Goal: Task Accomplishment & Management: Manage account settings

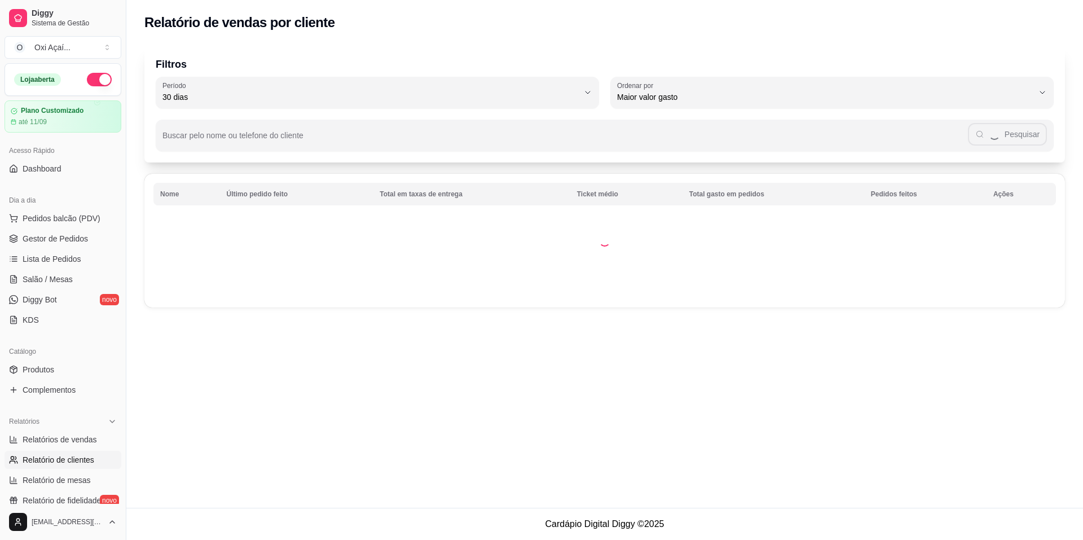
select select "30"
select select "HIGHEST_TOTAL_SPENT_WITH_ORDERS"
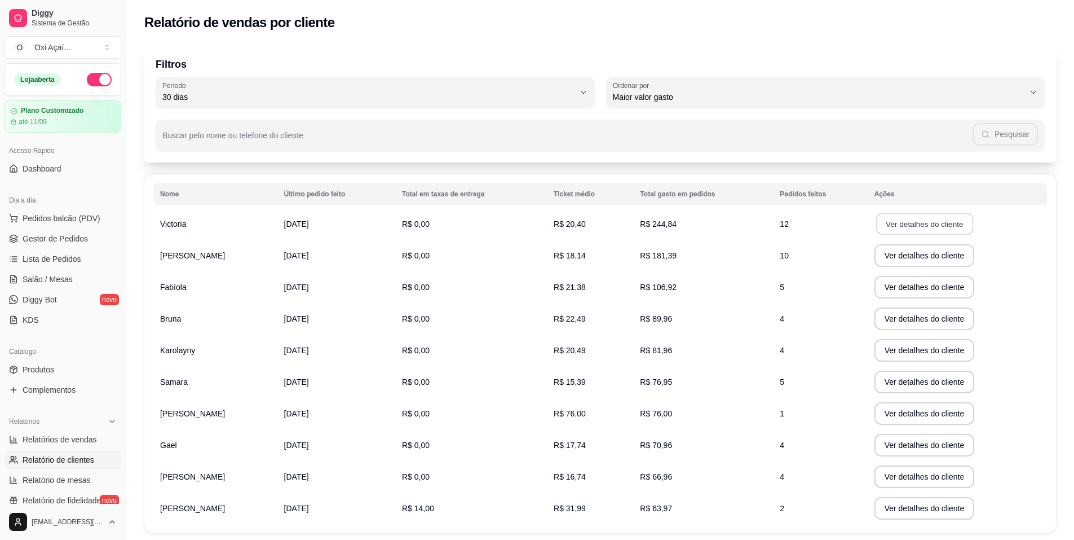
click at [942, 228] on button "Ver detalhes do cliente" at bounding box center [924, 224] width 97 height 22
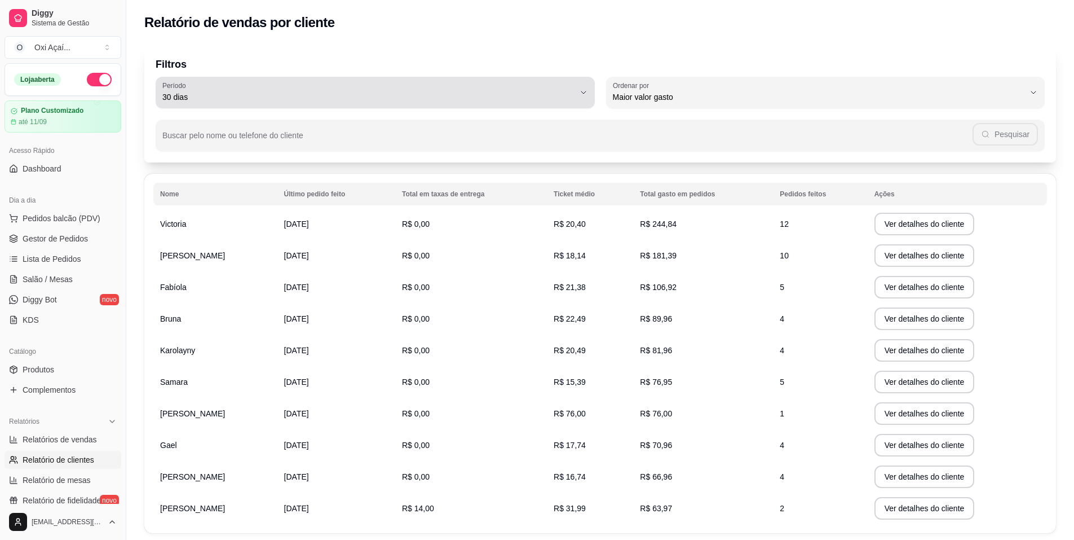
click at [570, 90] on div "30 dias" at bounding box center [368, 92] width 412 height 23
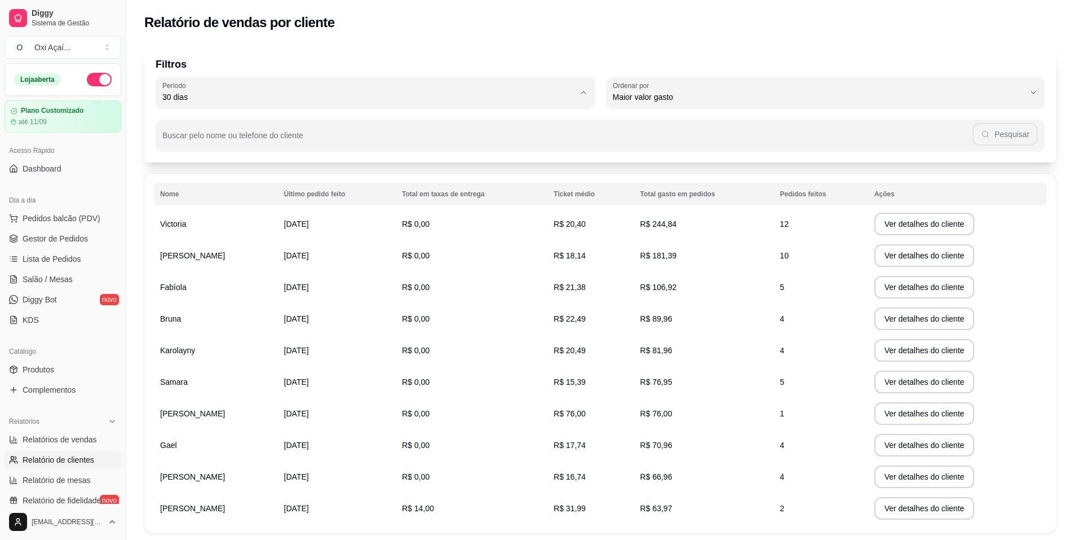
click at [182, 203] on span "30 dias" at bounding box center [369, 197] width 393 height 11
type input "0"
select select "0"
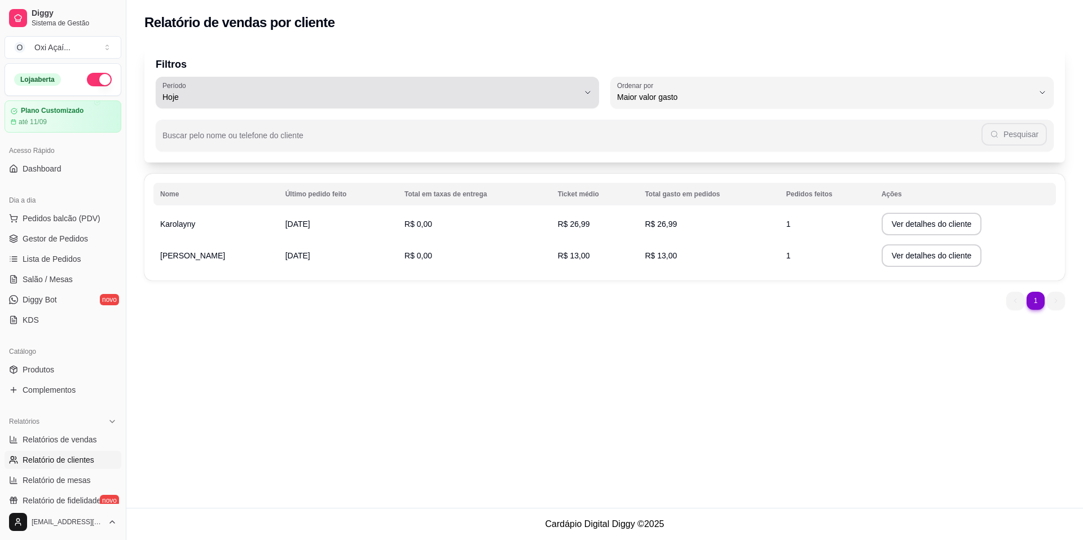
click at [570, 85] on div "Hoje" at bounding box center [370, 92] width 416 height 23
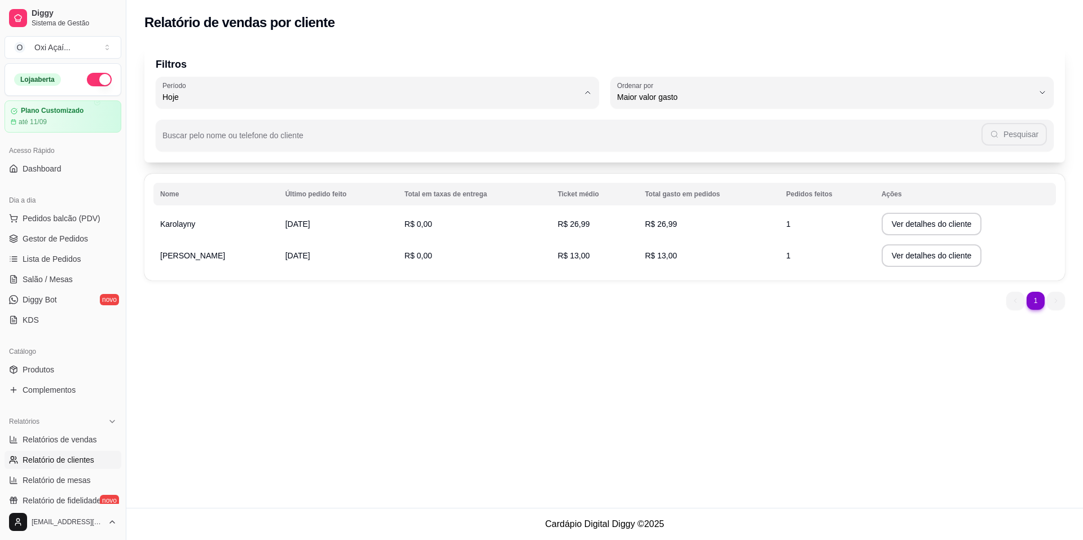
click at [202, 206] on li "30 dias" at bounding box center [377, 197] width 417 height 17
type input "30"
select select "30"
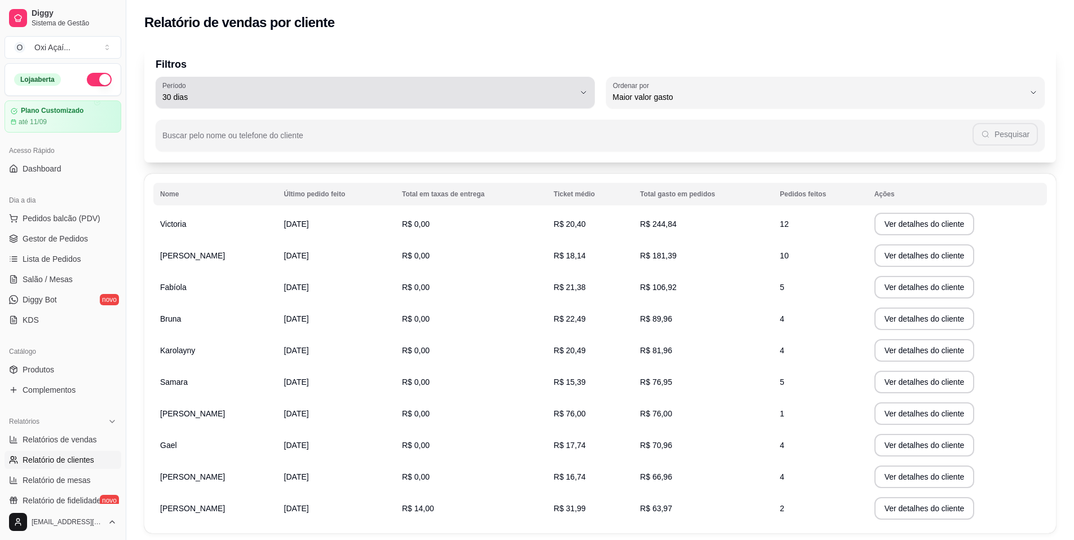
click at [567, 92] on span "30 dias" at bounding box center [368, 96] width 412 height 11
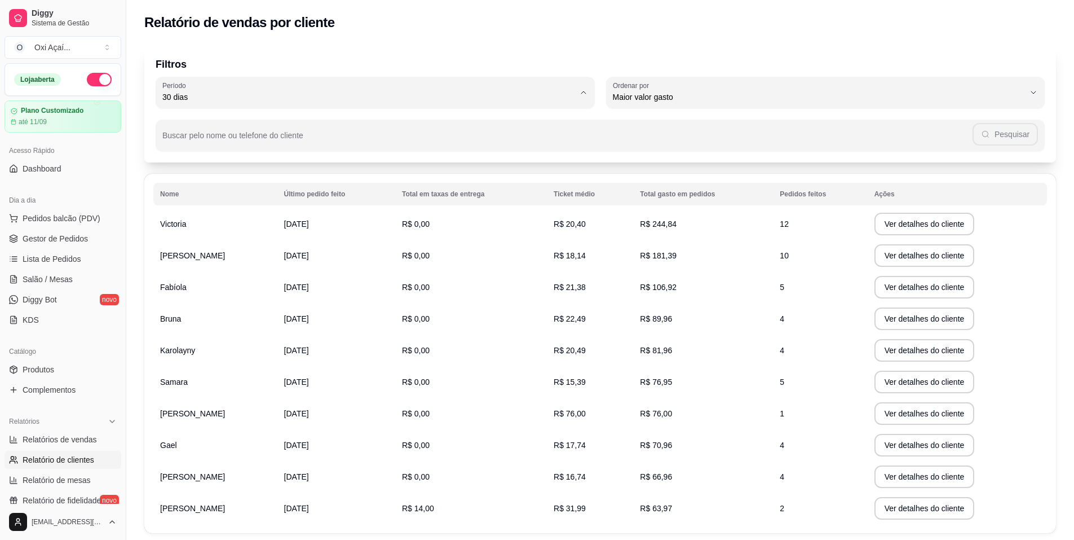
click at [198, 154] on li "7 dias" at bounding box center [375, 160] width 413 height 17
type input "7"
select select "7"
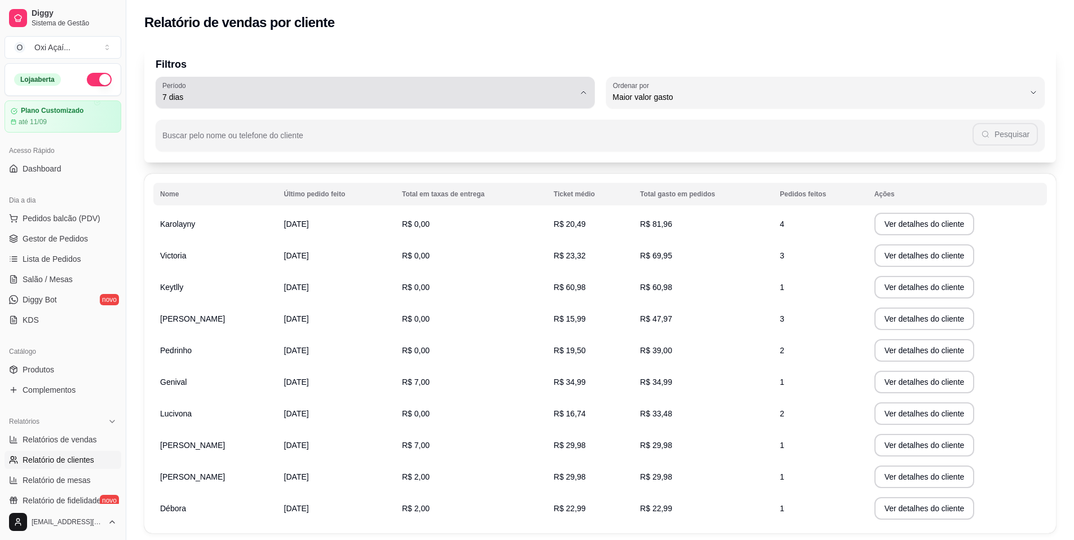
click at [563, 95] on span "7 dias" at bounding box center [368, 96] width 412 height 11
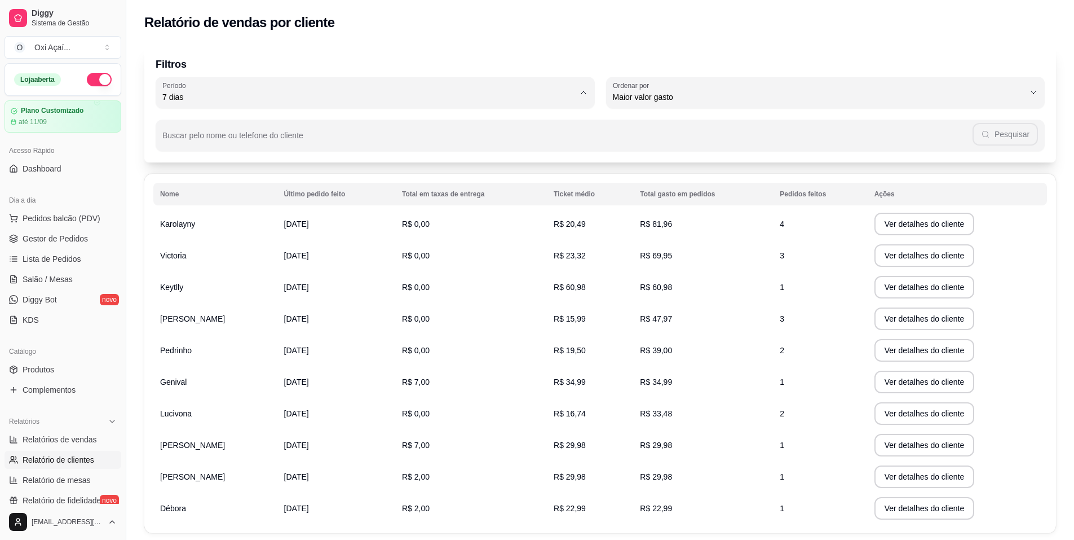
click at [233, 182] on span "15 dias" at bounding box center [369, 179] width 393 height 11
type input "15"
select select "15"
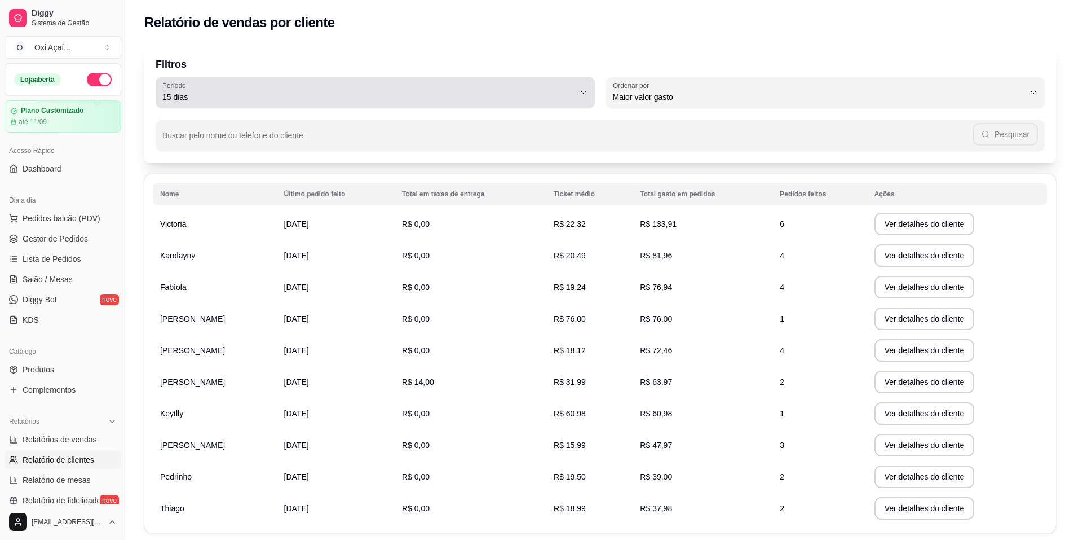
click at [460, 92] on span "15 dias" at bounding box center [368, 96] width 412 height 11
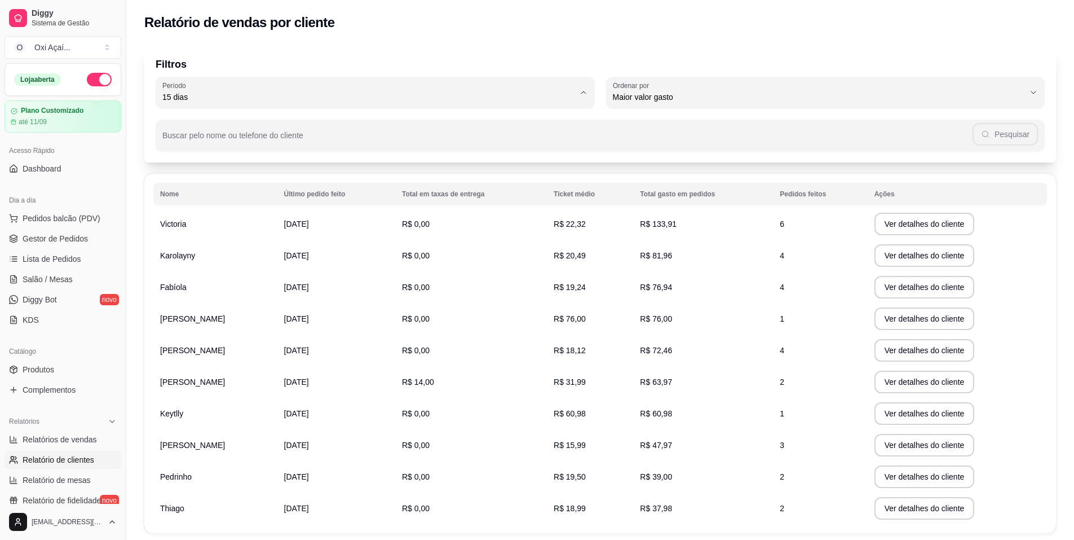
click at [203, 203] on span "30 dias" at bounding box center [369, 197] width 393 height 11
type input "30"
select select "30"
click at [69, 242] on span "Gestor de Pedidos" at bounding box center [55, 238] width 65 height 11
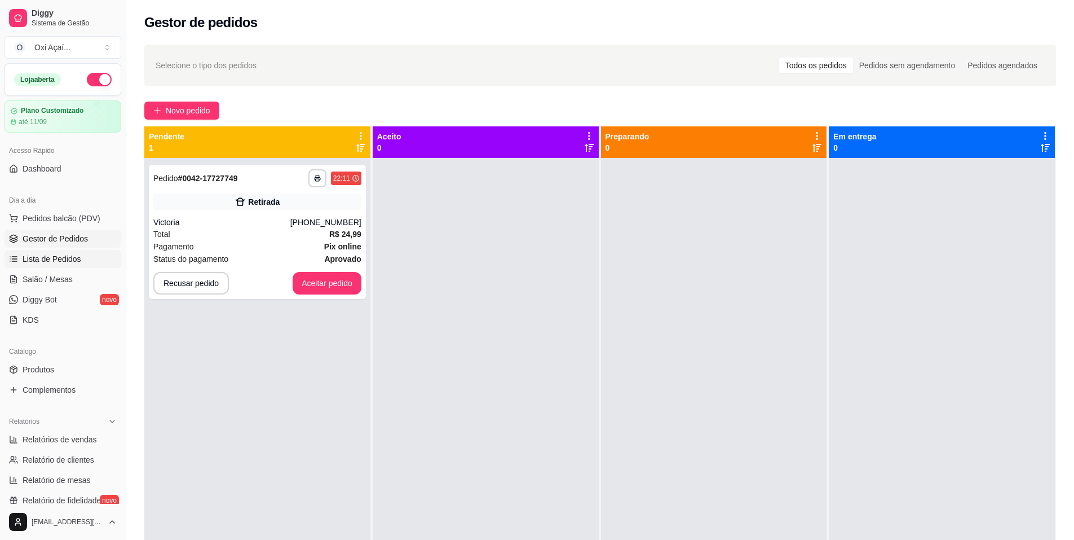
click at [66, 255] on span "Lista de Pedidos" at bounding box center [52, 258] width 59 height 11
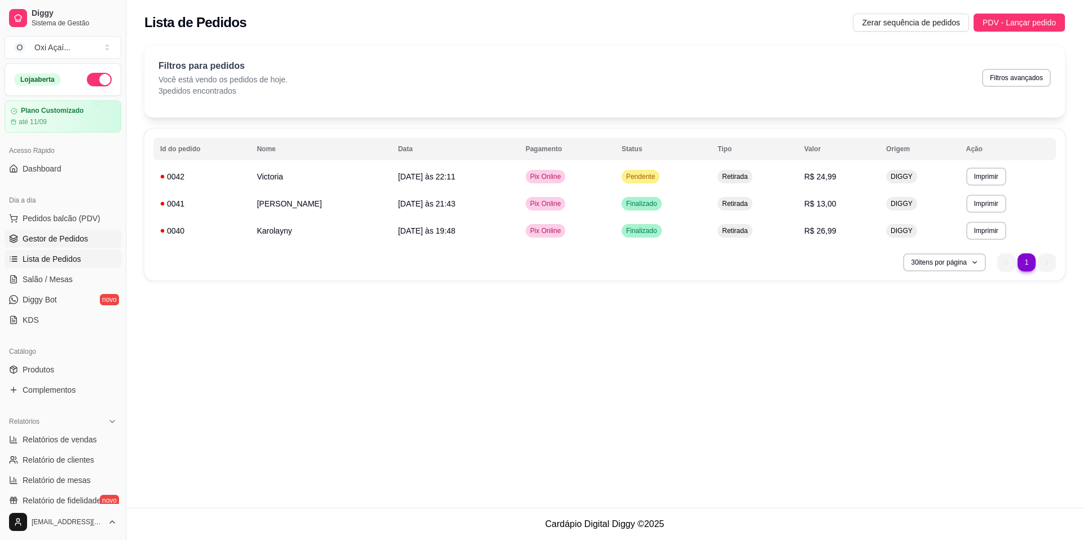
click at [87, 245] on link "Gestor de Pedidos" at bounding box center [63, 239] width 117 height 18
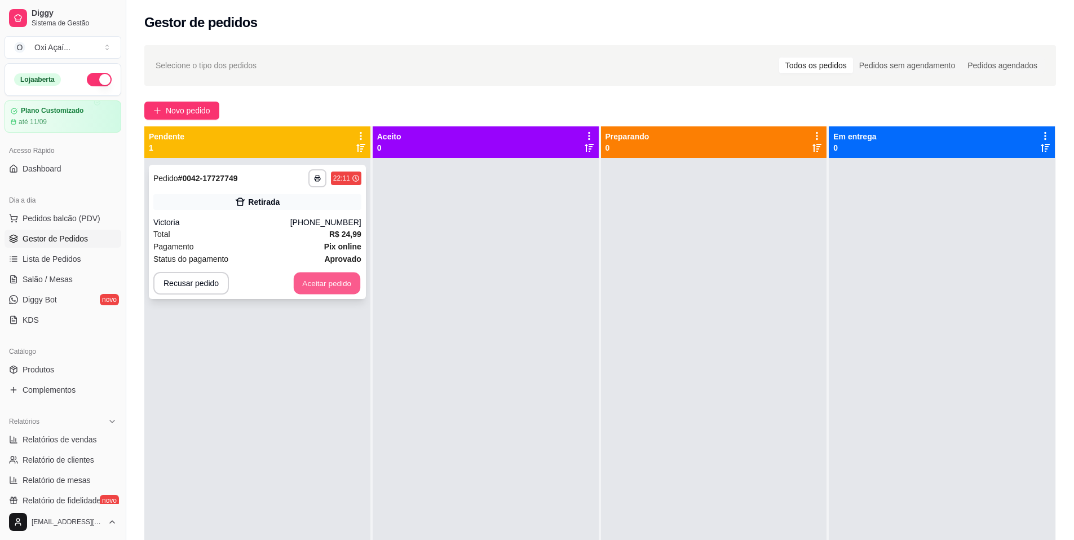
click at [324, 281] on button "Aceitar pedido" at bounding box center [327, 283] width 67 height 22
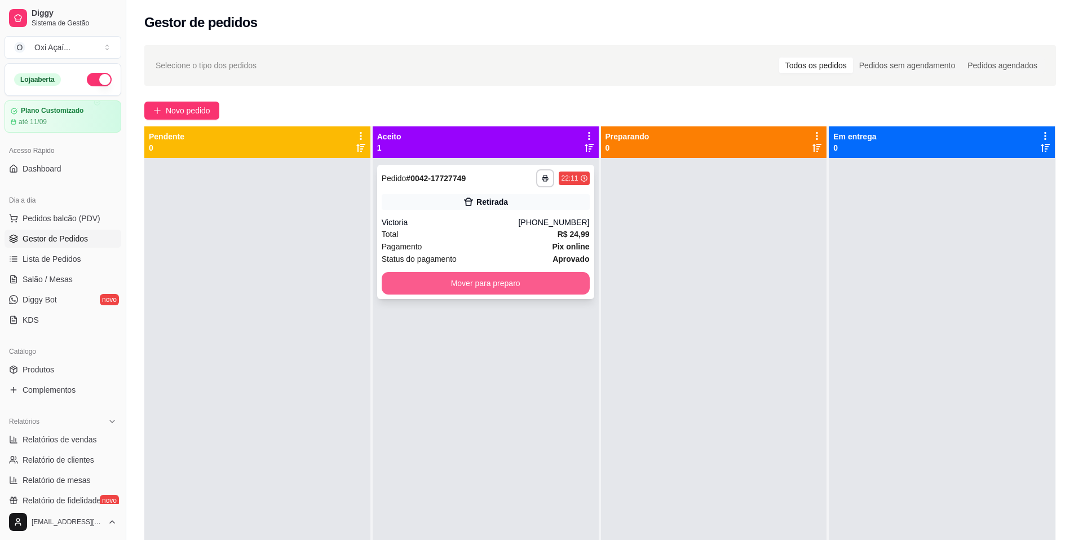
click at [522, 277] on button "Mover para preparo" at bounding box center [486, 283] width 208 height 23
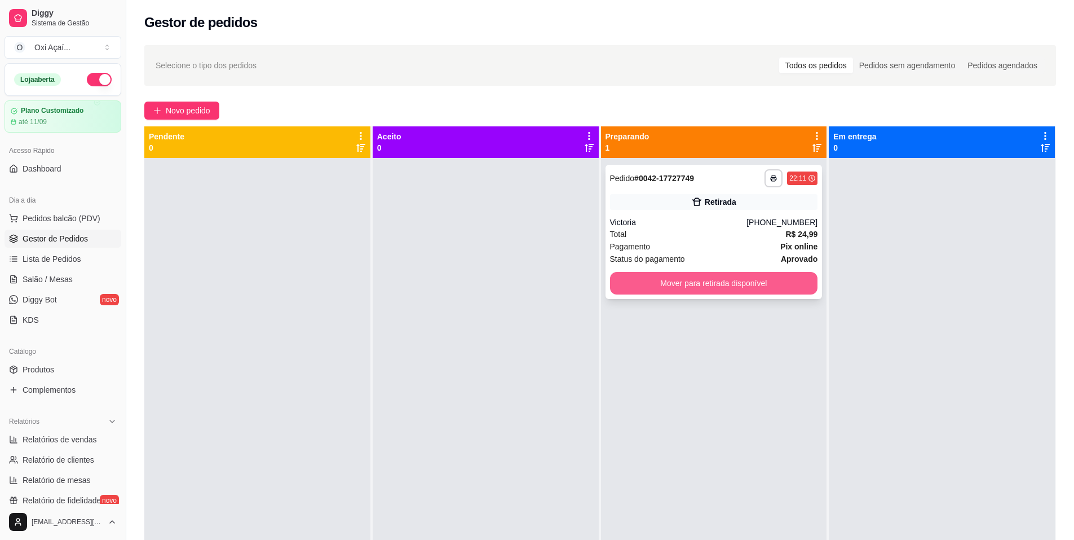
click at [702, 286] on button "Mover para retirada disponível" at bounding box center [714, 283] width 208 height 23
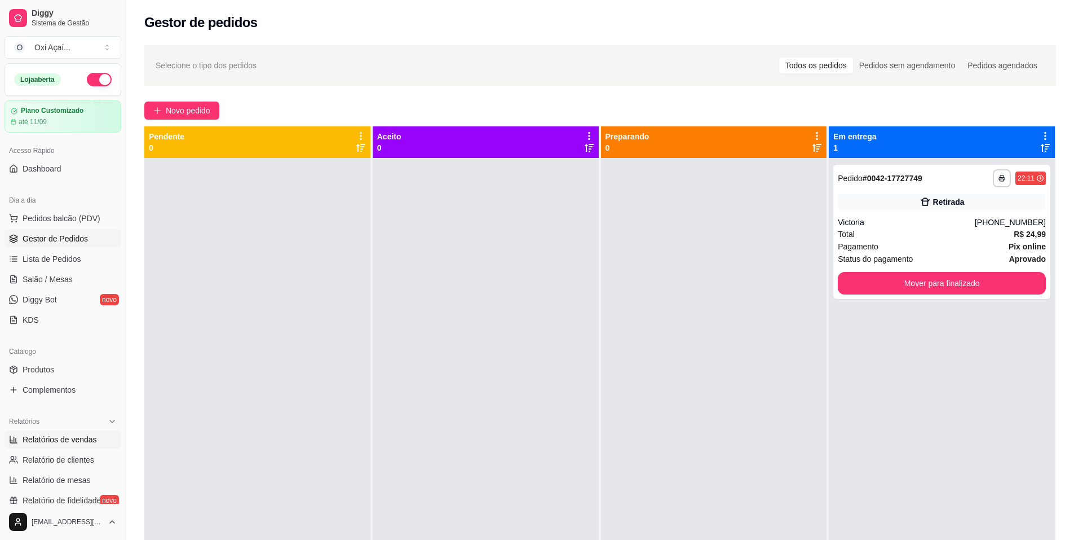
click at [74, 432] on link "Relatórios de vendas" at bounding box center [63, 439] width 117 height 18
select select "ALL"
select select "0"
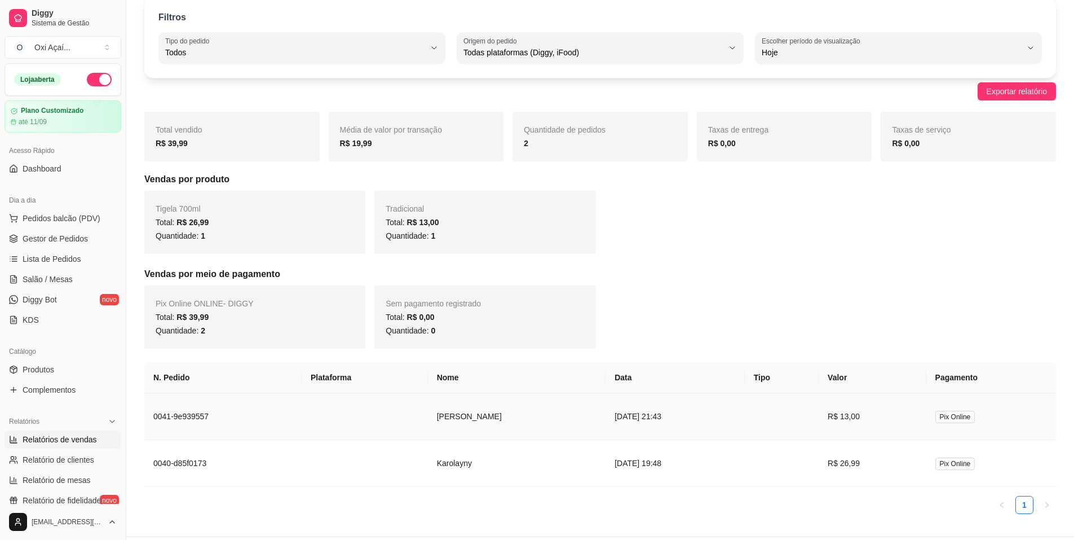
scroll to position [21, 0]
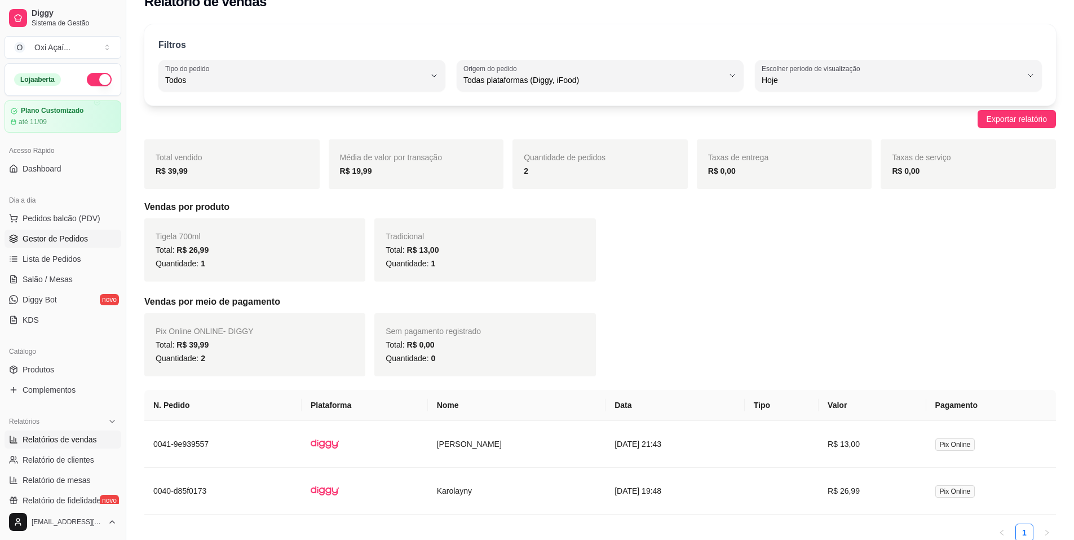
click at [56, 234] on span "Gestor de Pedidos" at bounding box center [55, 238] width 65 height 11
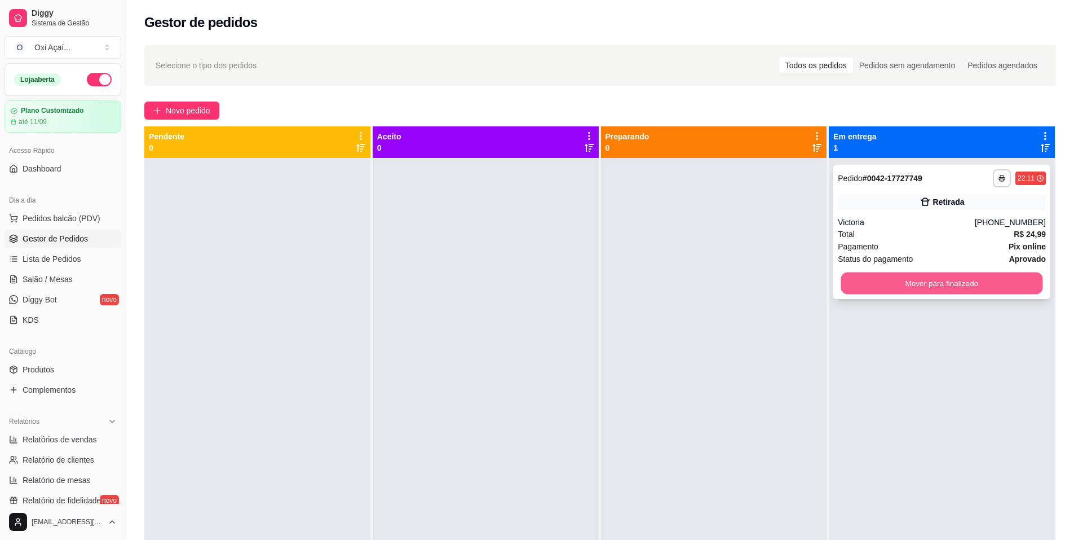
click at [974, 284] on button "Mover para finalizado" at bounding box center [942, 283] width 202 height 22
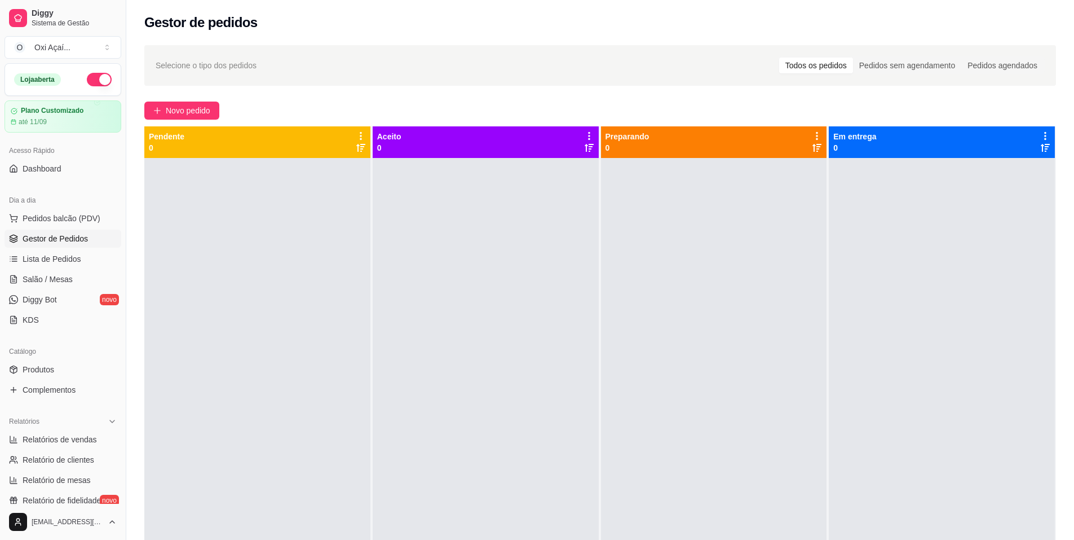
click at [59, 241] on span "Gestor de Pedidos" at bounding box center [55, 238] width 65 height 11
click at [81, 444] on span "Relatórios de vendas" at bounding box center [60, 439] width 74 height 11
select select "ALL"
select select "0"
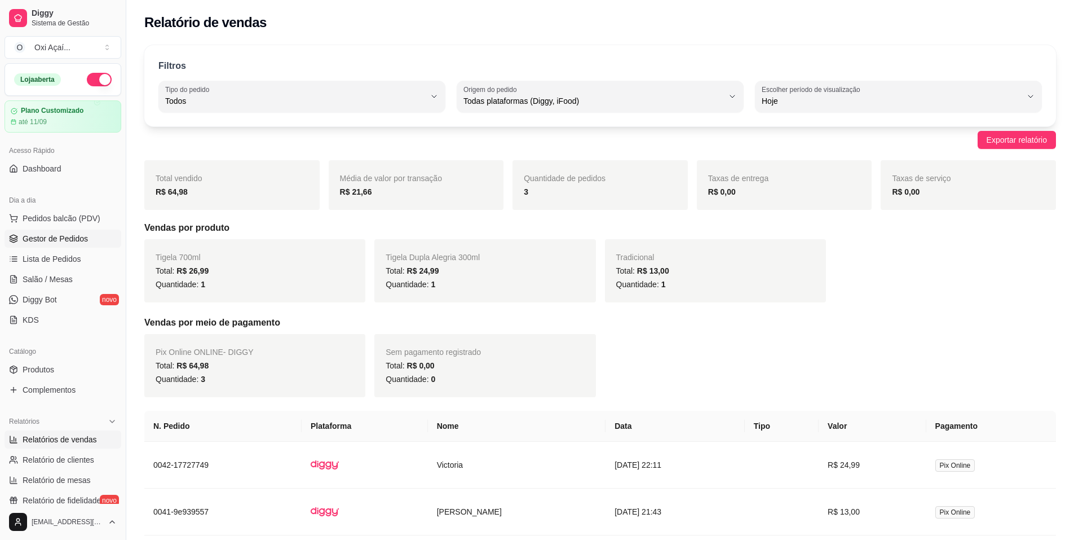
click at [41, 239] on span "Gestor de Pedidos" at bounding box center [55, 238] width 65 height 11
